Goal: Browse casually

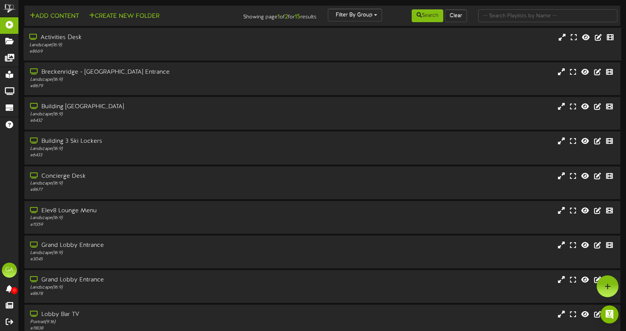
click at [75, 55] on div "# 8669" at bounding box center [148, 52] width 238 height 6
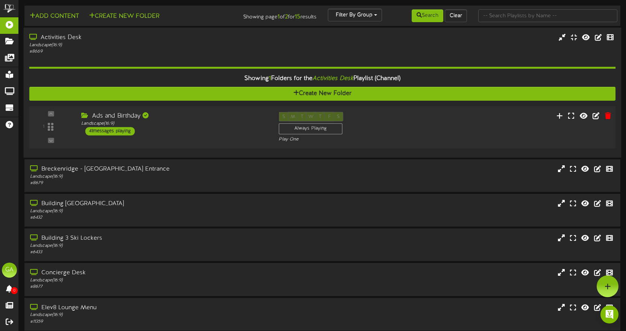
click at [175, 109] on div "1 Ads and Birthday" at bounding box center [322, 127] width 592 height 42
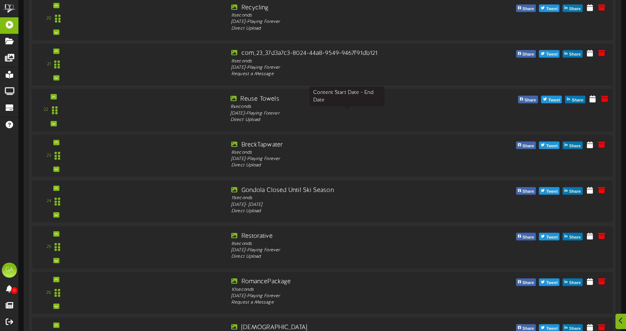
scroll to position [1053, 0]
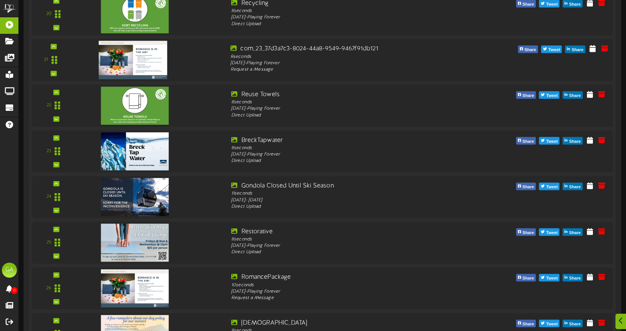
click at [138, 60] on img at bounding box center [133, 60] width 68 height 38
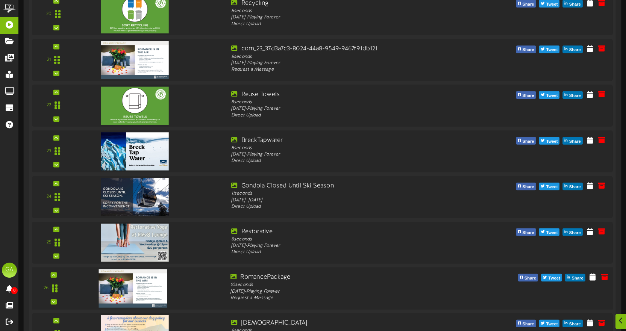
click at [140, 280] on img at bounding box center [133, 288] width 68 height 38
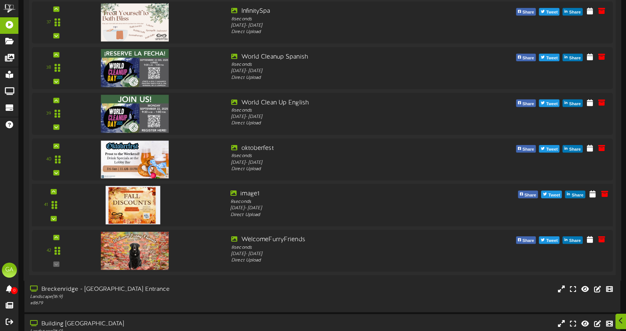
scroll to position [1917, 0]
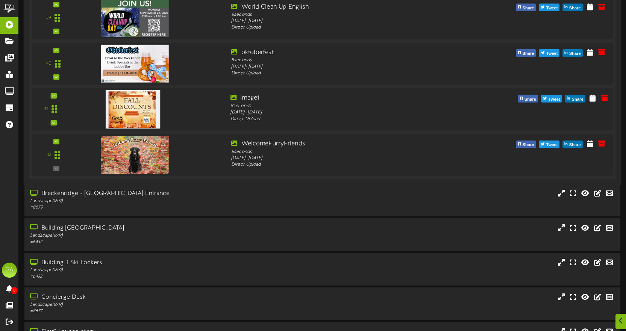
click at [149, 115] on img at bounding box center [133, 109] width 55 height 38
